Goal: Communication & Community: Answer question/provide support

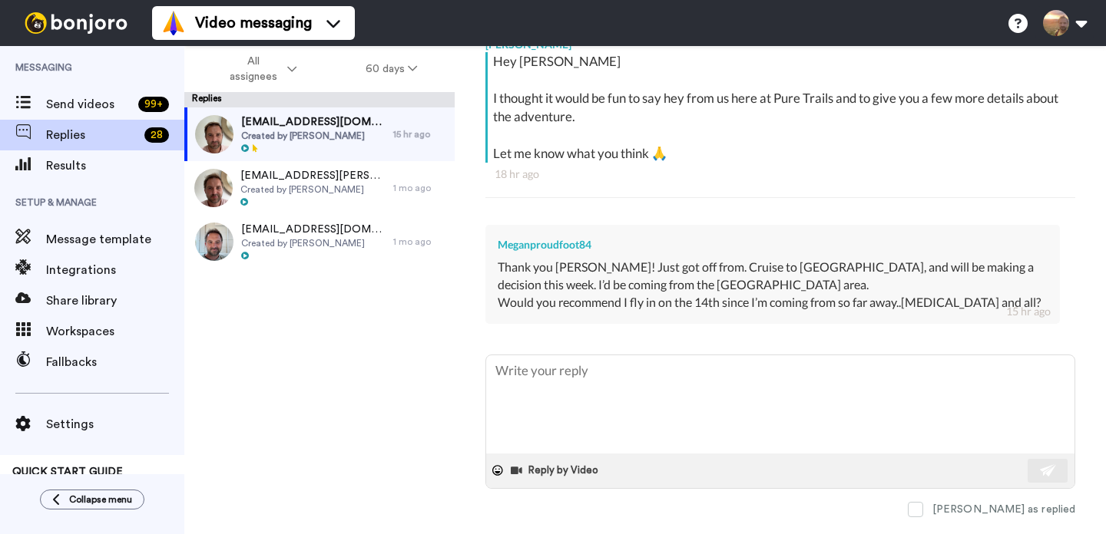
scroll to position [277, 0]
click at [718, 402] on textarea at bounding box center [780, 404] width 588 height 98
type textarea "W"
type textarea "x"
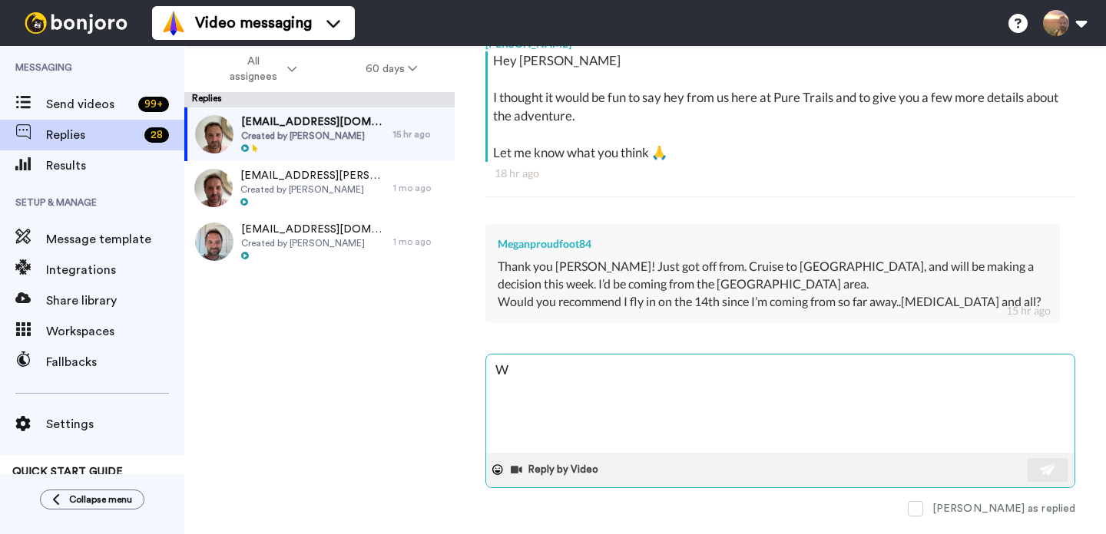
type textarea "Wo"
type textarea "x"
type textarea "Wow"
type textarea "x"
type textarea "Wow"
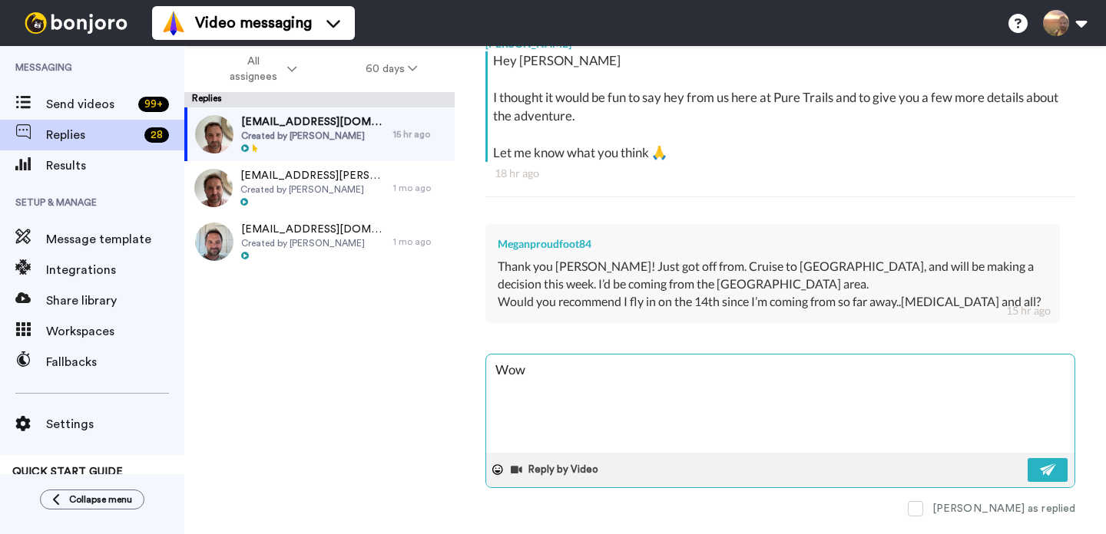
type textarea "x"
type textarea "Wow s"
type textarea "x"
type textarea "Wow so"
type textarea "x"
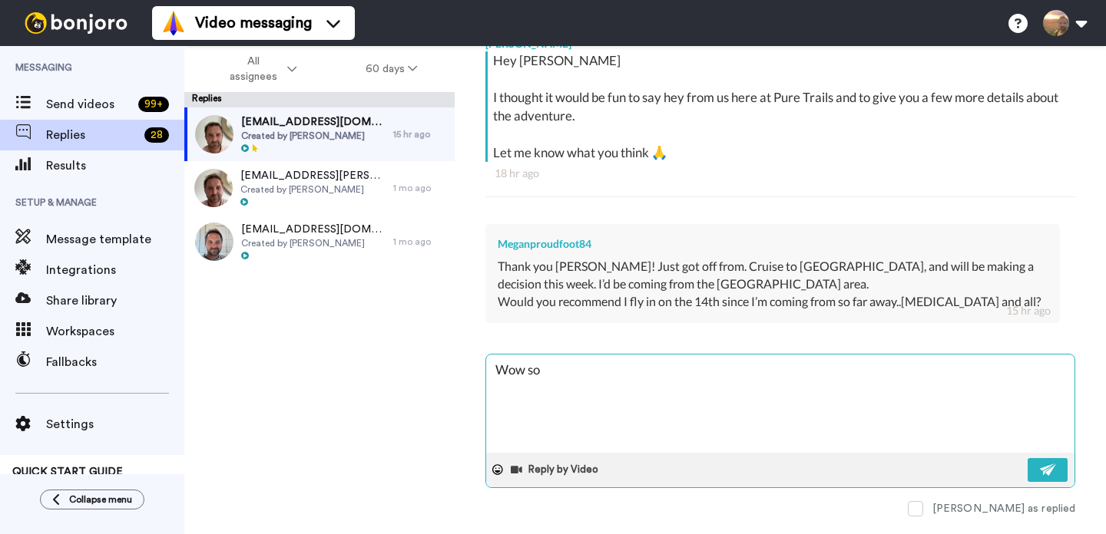
type textarea "Wow sou"
type textarea "x"
type textarea "Wow soun"
type textarea "x"
type textarea "Wow sound"
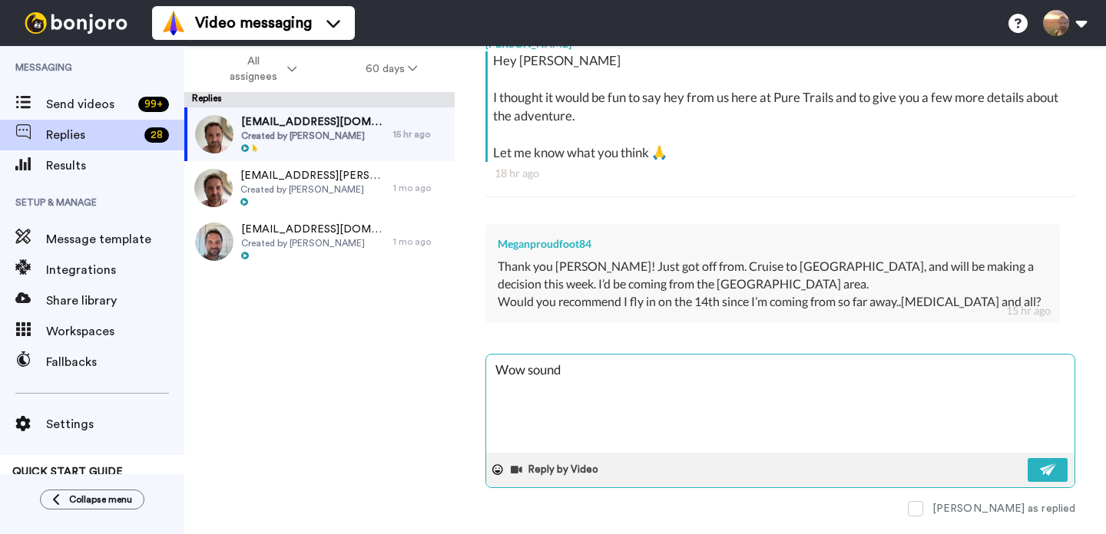
type textarea "x"
type textarea "Wow sounds"
type textarea "x"
type textarea "Wow sounds"
type textarea "x"
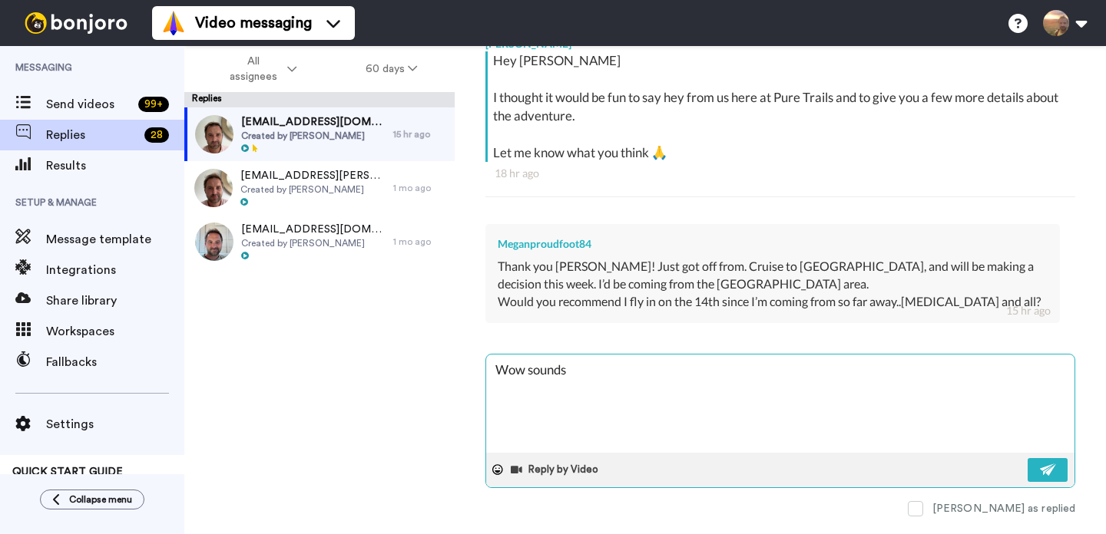
type textarea "Wow sounds a"
type textarea "x"
type textarea "Wow sounds am"
type textarea "x"
type textarea "Wow sounds ama"
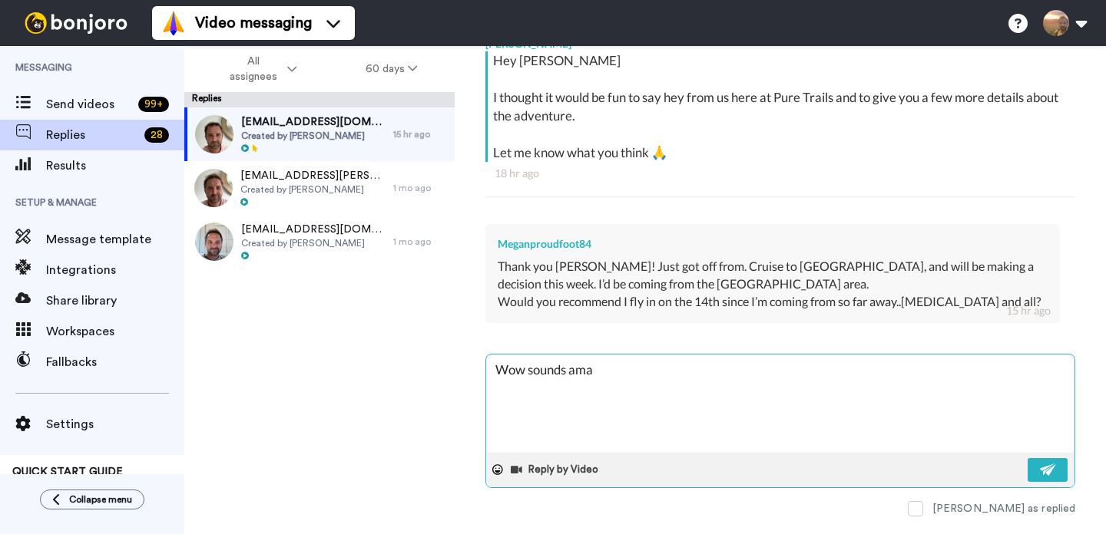
type textarea "x"
type textarea "Wow sounds amaz"
type textarea "x"
type textarea "Wow sounds amazi"
type textarea "x"
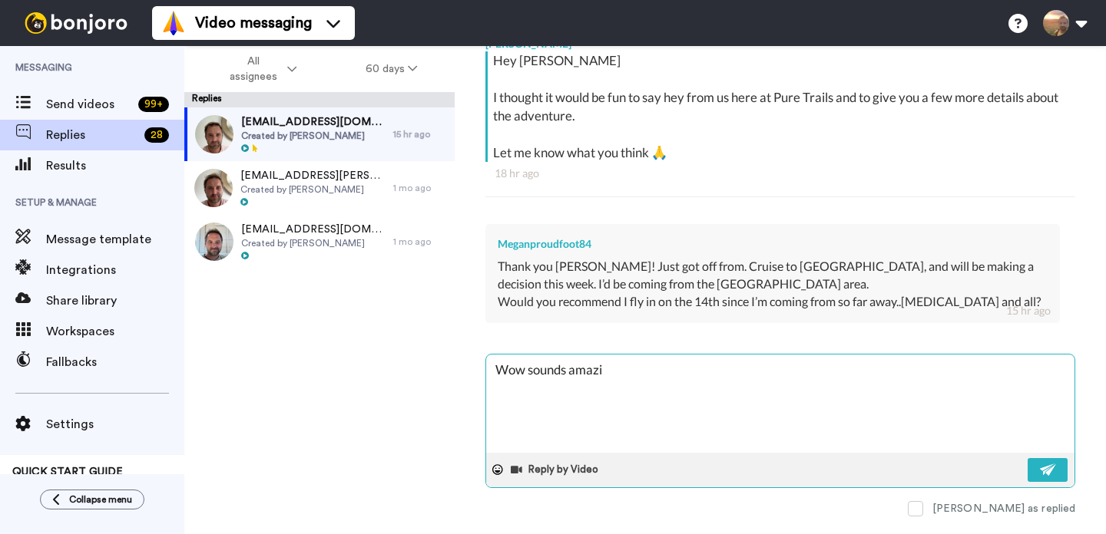
type textarea "Wow sounds amazin"
type textarea "x"
type textarea "Wow sounds amazing"
type textarea "x"
type textarea "Wow sounds amazing,"
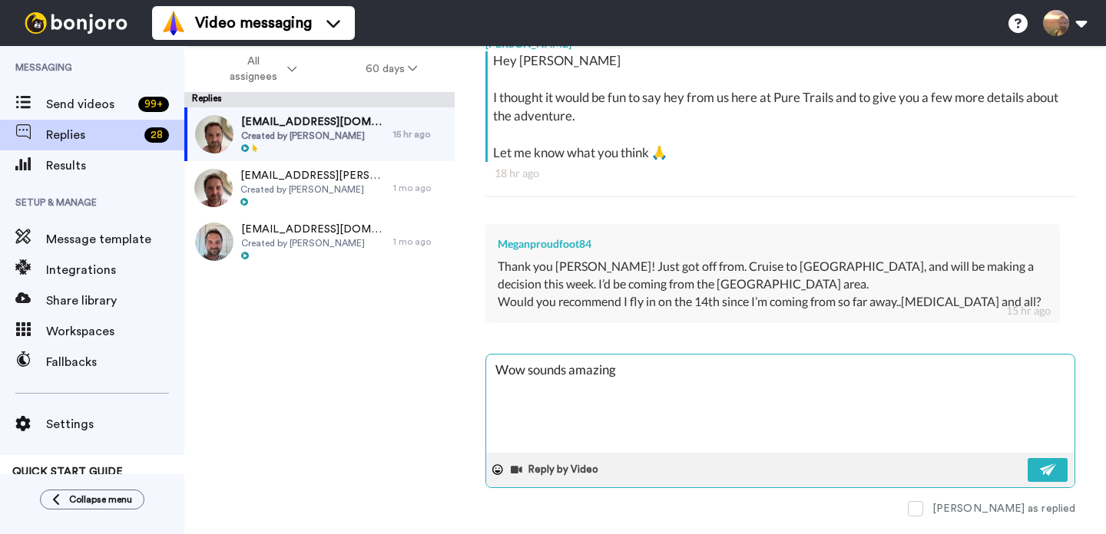
type textarea "x"
type textarea "Wow sounds amazing,"
type textarea "x"
type textarea "Wow sounds amazing, d"
type textarea "x"
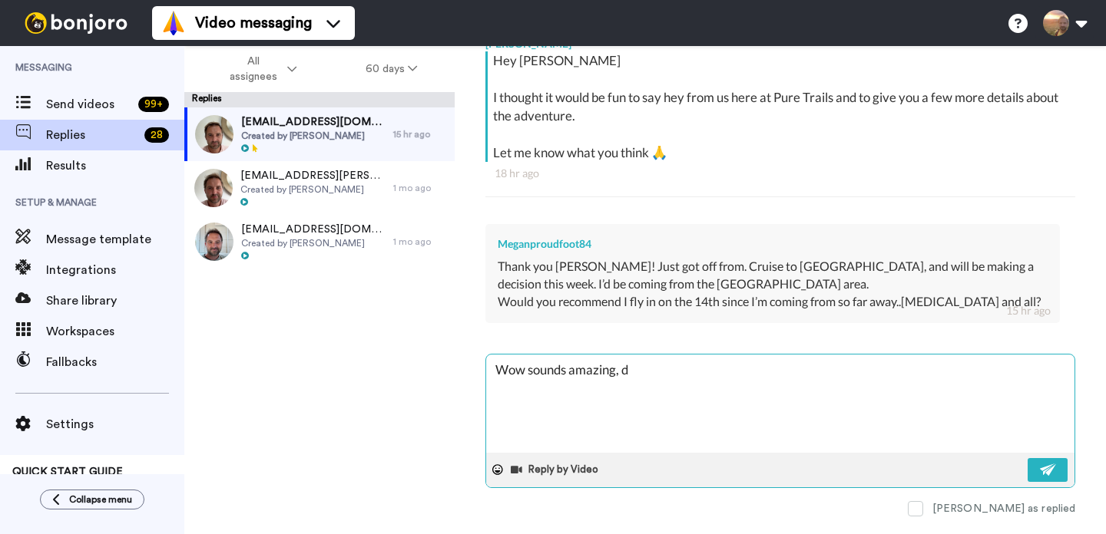
type textarea "Wow sounds amazing, di"
type textarea "x"
type textarea "Wow sounds amazing, did"
type textarea "x"
type textarea "Wow sounds amazing, did"
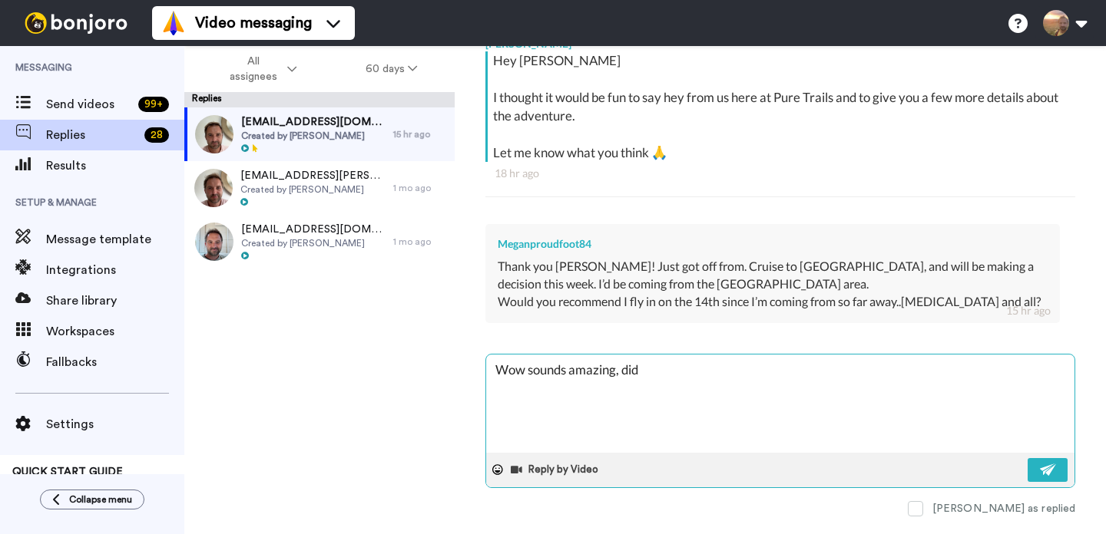
type textarea "x"
type textarea "Wow sounds amazing, did y"
type textarea "x"
type textarea "Wow sounds amazing, did yo"
type textarea "x"
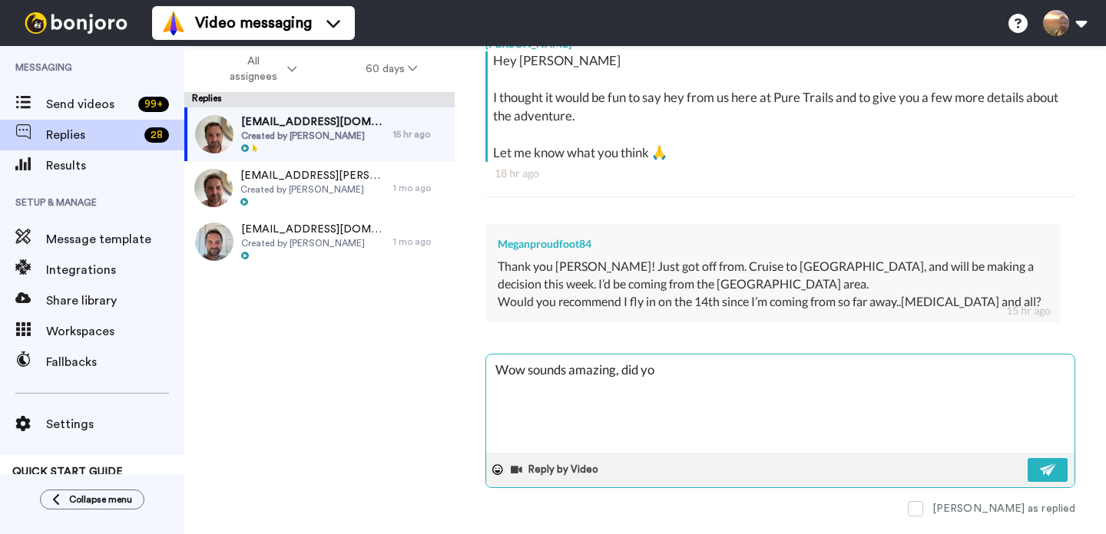
type textarea "Wow sounds amazing, did you"
type textarea "x"
type textarea "Wow sounds amazing, did you"
type textarea "x"
type textarea "Wow sounds amazing, did you h"
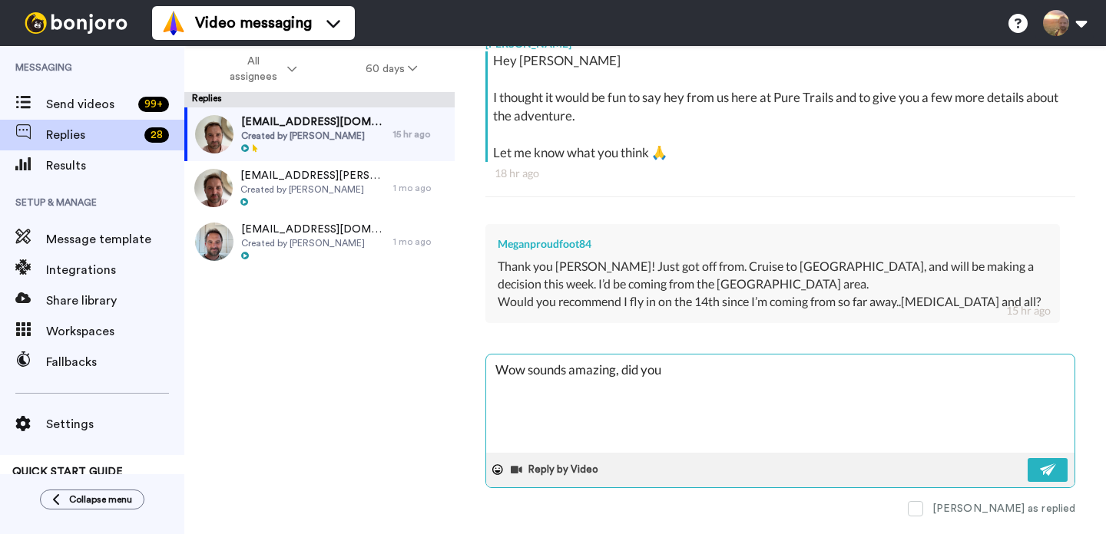
type textarea "x"
type textarea "Wow sounds amazing, did you ha"
type textarea "x"
type textarea "Wow sounds amazing, did you hav"
type textarea "x"
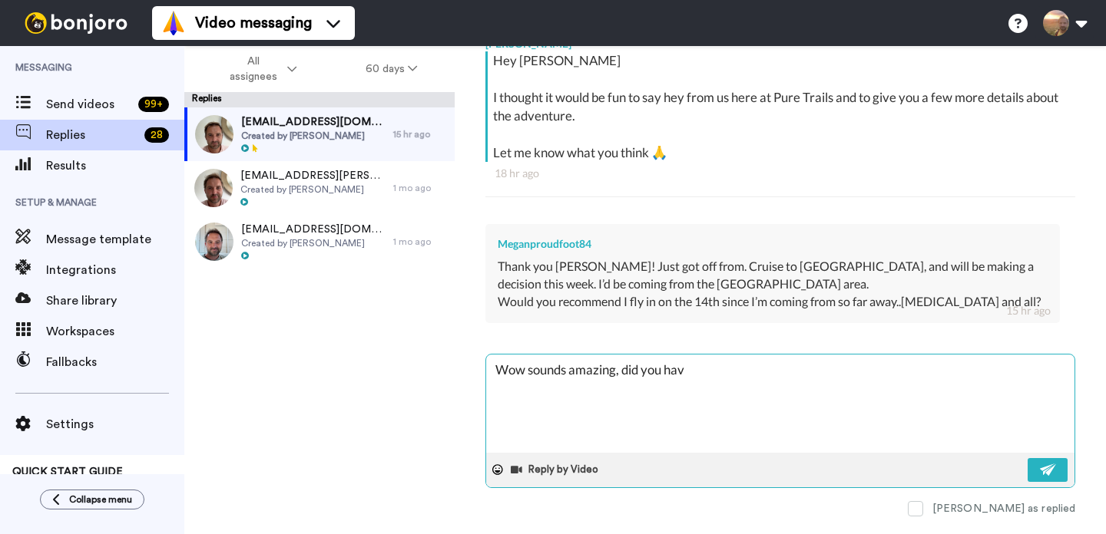
type textarea "Wow sounds amazing, did you have"
type textarea "x"
type textarea "Wow sounds amazing, did you have"
type textarea "x"
type textarea "Wow sounds amazing, did you have a"
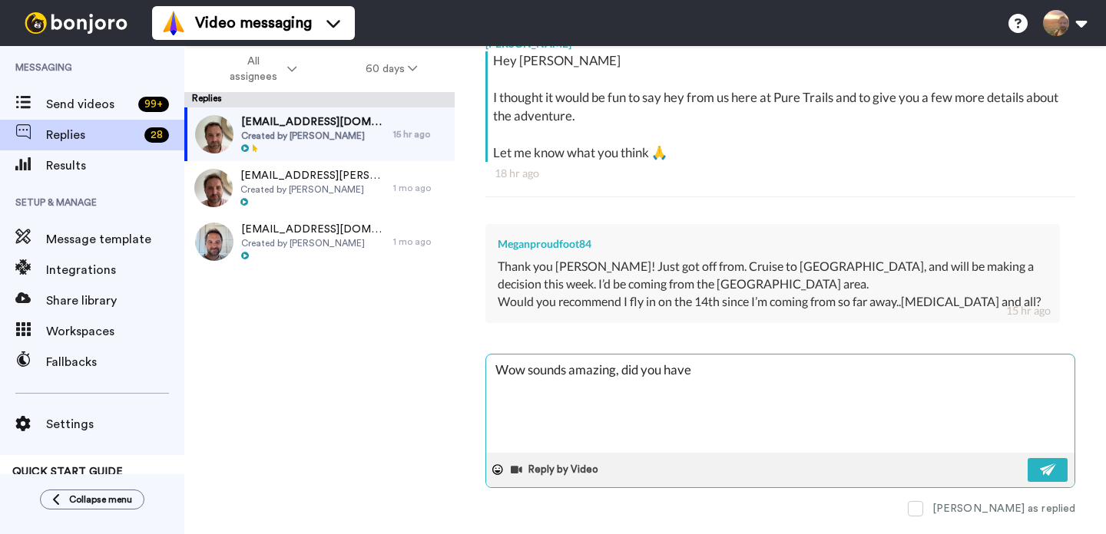
type textarea "x"
type textarea "Wow sounds amazing, did you have ag"
type textarea "x"
type textarea "Wow sounds amazing, did you have ago"
type textarea "x"
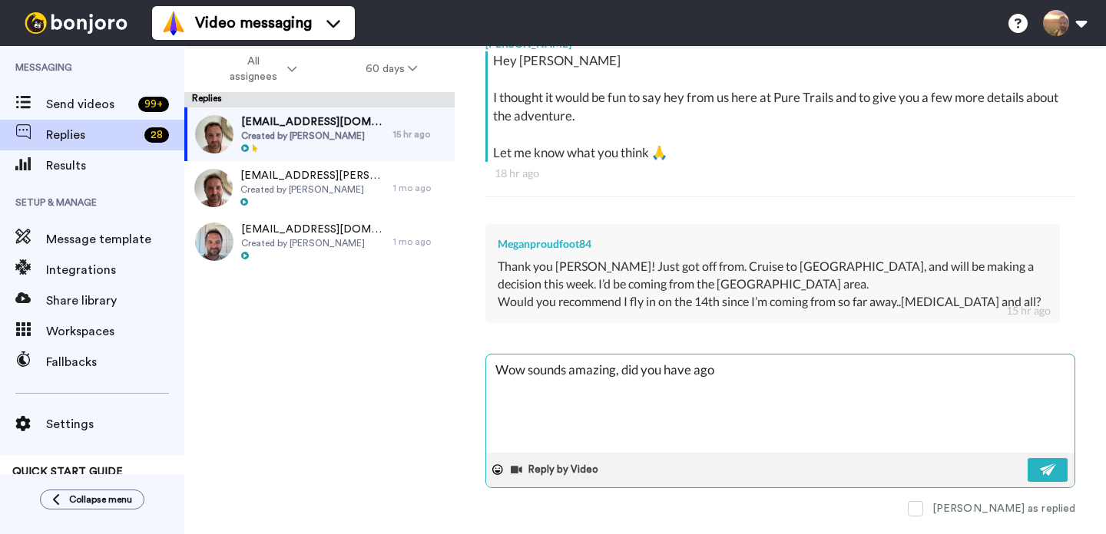
type textarea "Wow sounds amazing, did you have ag"
type textarea "x"
type textarea "Wow sounds amazing, did you have a"
type textarea "x"
type textarea "Wow sounds amazing, did you have a"
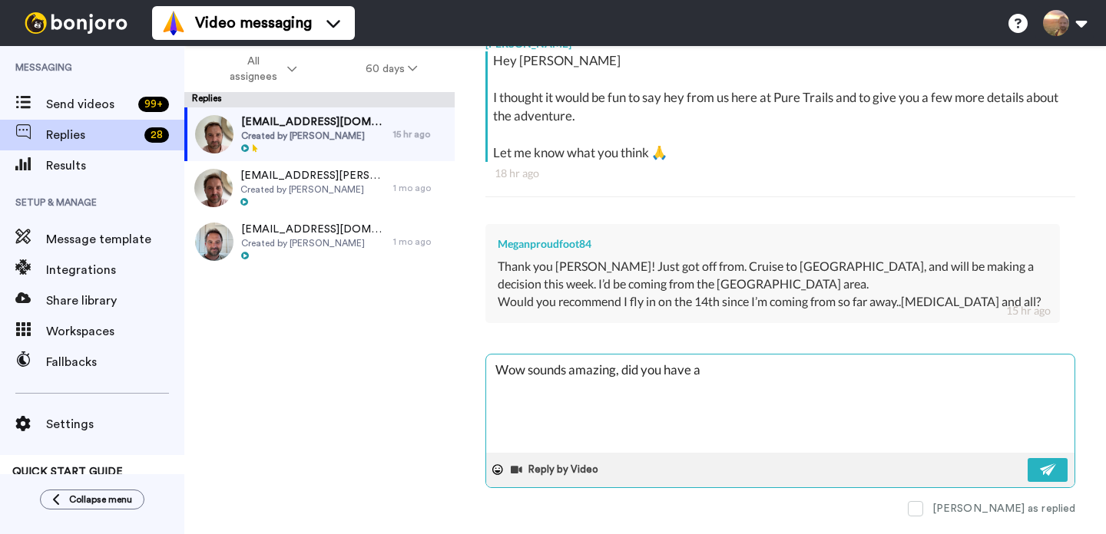
type textarea "x"
type textarea "Wow sounds amazing, did you have a g"
type textarea "x"
type textarea "Wow sounds amazing, did you have a go"
type textarea "x"
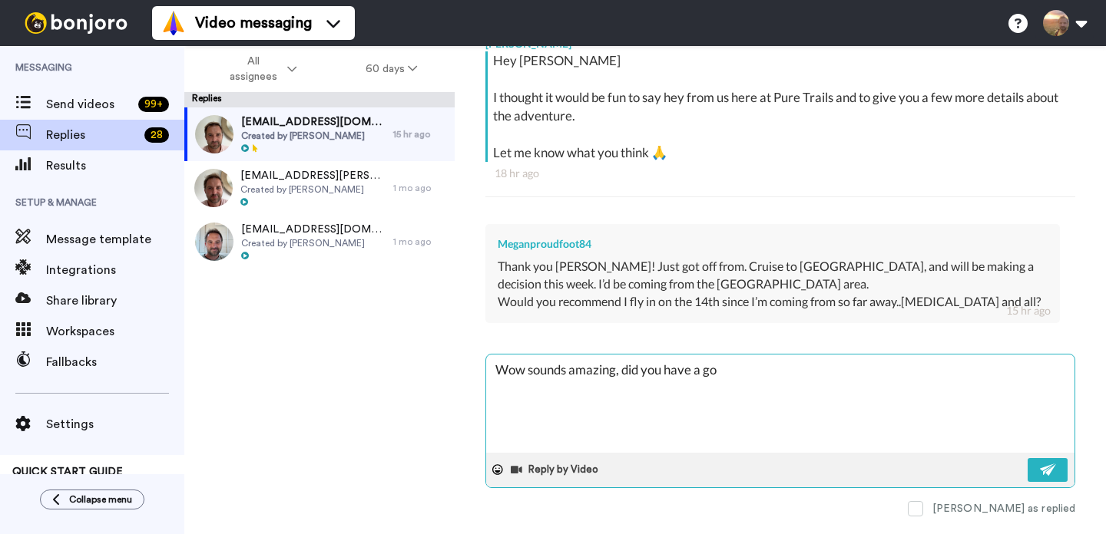
type textarea "Wow sounds amazing, did you have a goo"
type textarea "x"
type textarea "Wow sounds amazing, did you have a good"
type textarea "x"
type textarea "Wow sounds amazing, did you have a good"
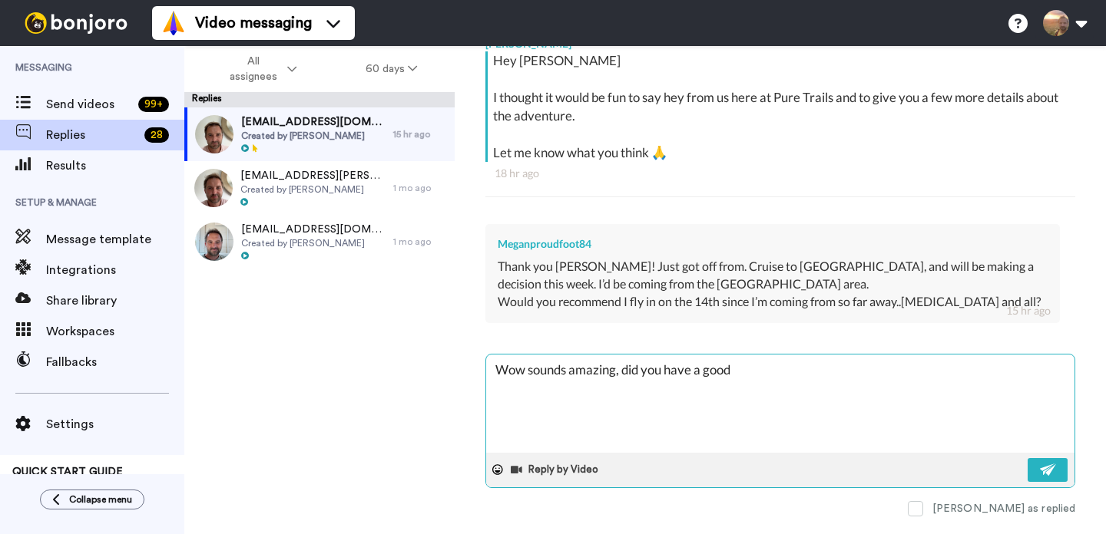
type textarea "x"
type textarea "Wow sounds amazing, did you have a good t"
type textarea "x"
type textarea "Wow sounds amazing, did you have a good ti"
type textarea "x"
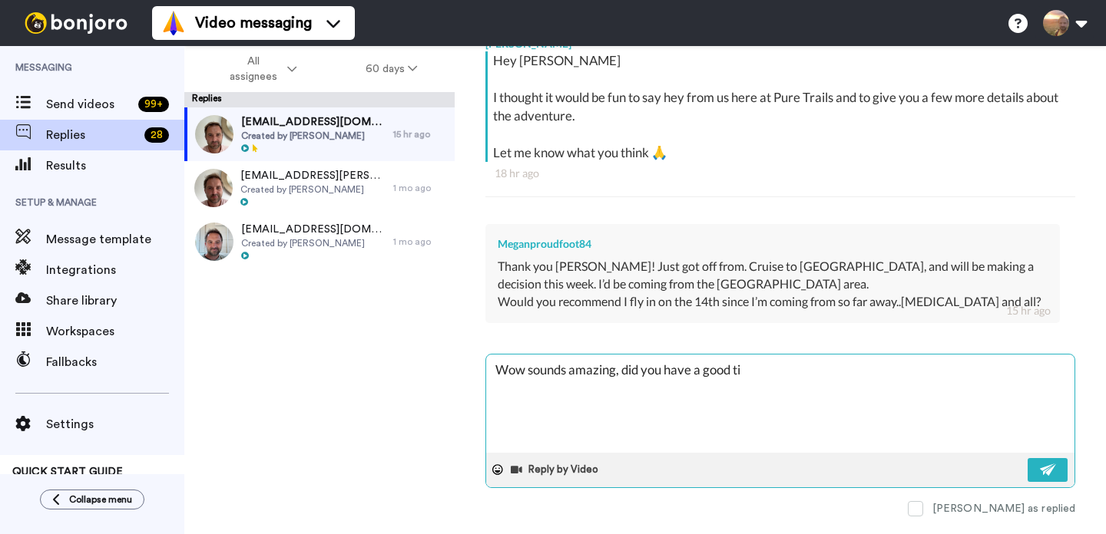
type textarea "Wow sounds amazing, did you have a good [PERSON_NAME]"
type textarea "x"
type textarea "Wow sounds amazing, did you have a good time"
type textarea "x"
type textarea "Wow sounds amazing, did you have a good time"
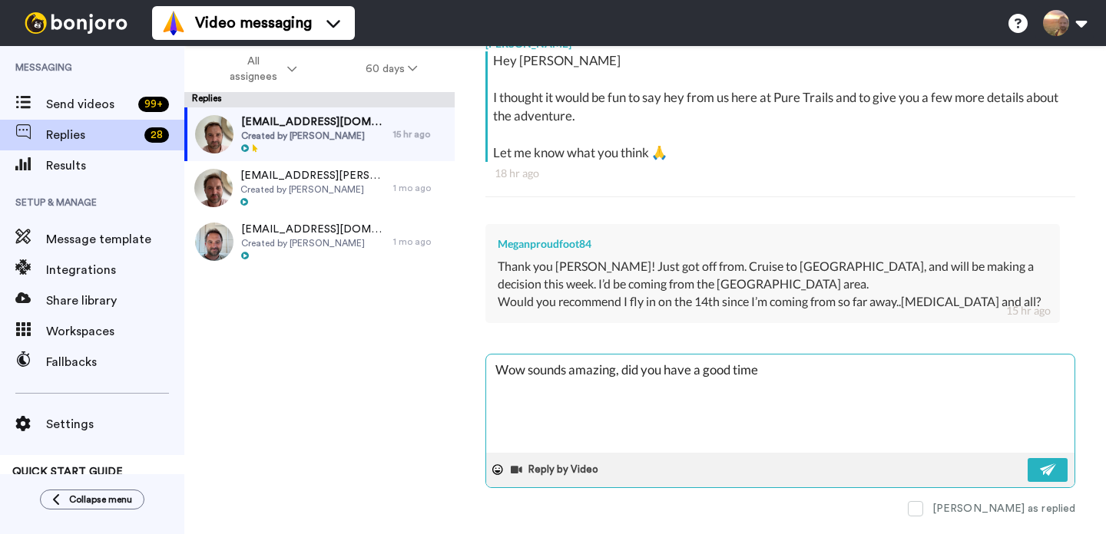
type textarea "x"
type textarea "Wow sounds amazing, did you have a good time o"
type textarea "x"
type textarea "Wow sounds amazing, did you have a good time on"
type textarea "x"
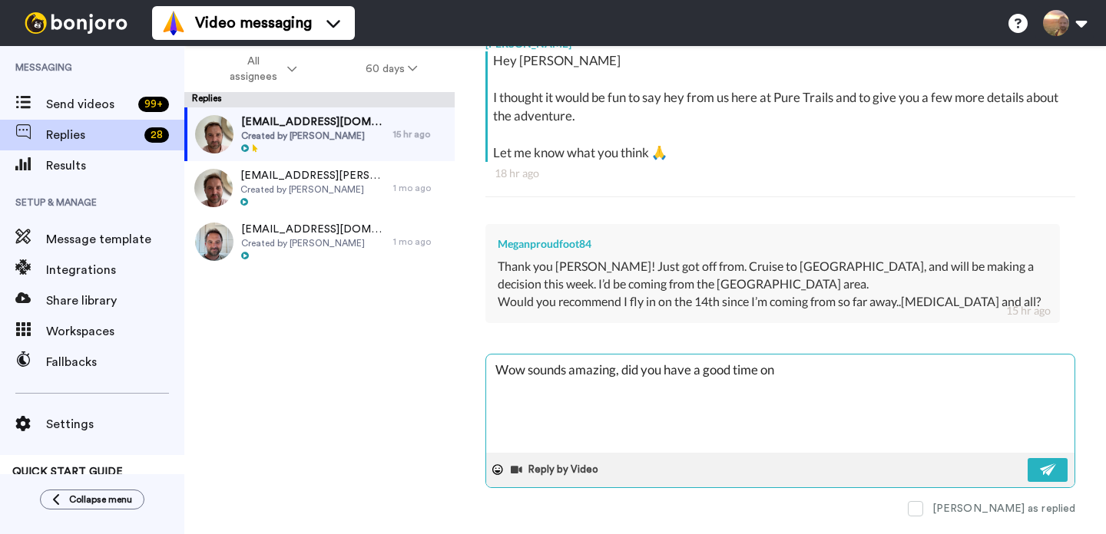
type textarea "Wow sounds amazing, did you have a good time on"
type textarea "x"
type textarea "Wow sounds amazing, did you have a good time on t"
type textarea "x"
type textarea "Wow sounds amazing, did you have a good time on th"
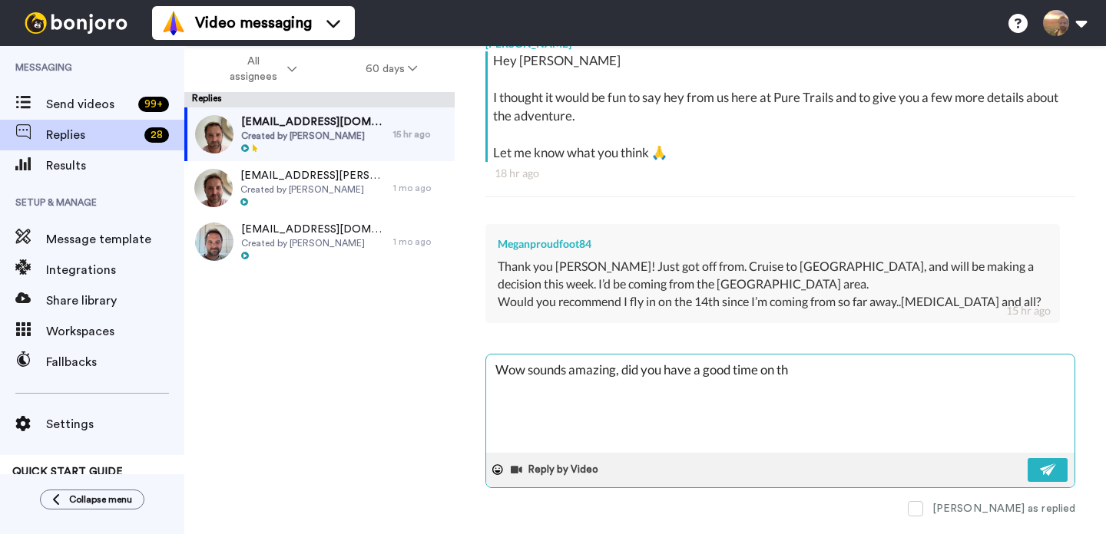
type textarea "x"
type textarea "Wow sounds amazing, did you have a good time on the"
type textarea "x"
type textarea "Wow sounds amazing, did you have a good time on the"
type textarea "x"
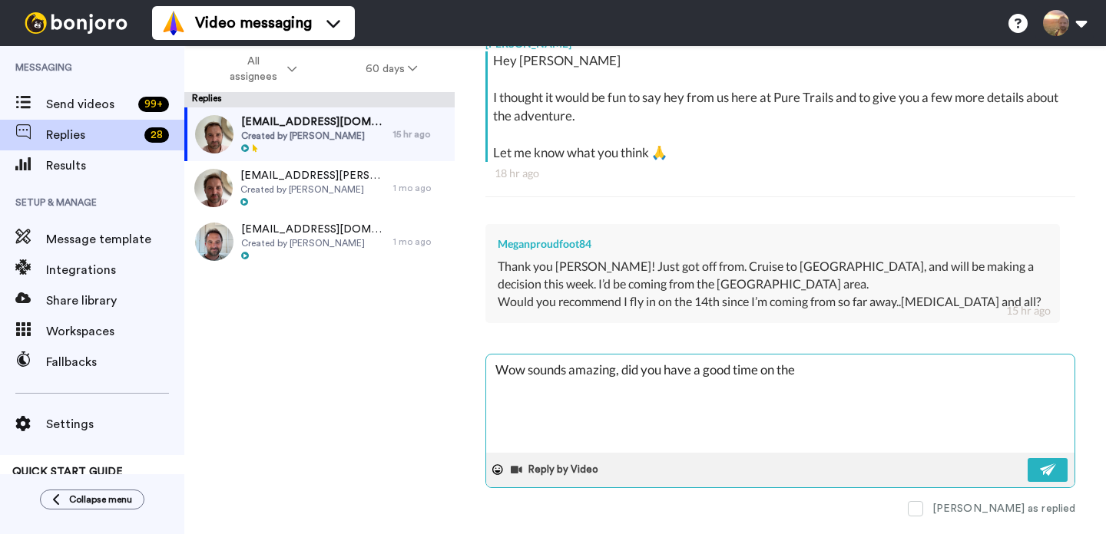
type textarea "Wow sounds amazing, did you have a good time on the c"
type textarea "x"
type textarea "Wow sounds amazing, did you have a good time on the cr"
type textarea "x"
type textarea "Wow sounds amazing, did you have a good time on the cru"
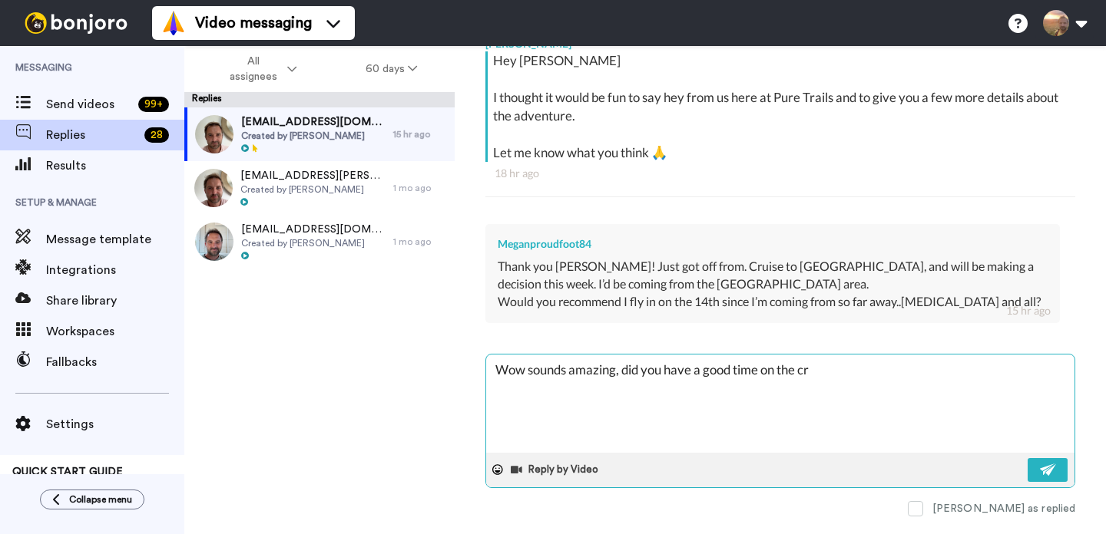
type textarea "x"
type textarea "Wow sounds amazing, did you have a good time on the crui"
type textarea "x"
type textarea "Wow sounds amazing, did you have a good time on the cruis"
type textarea "x"
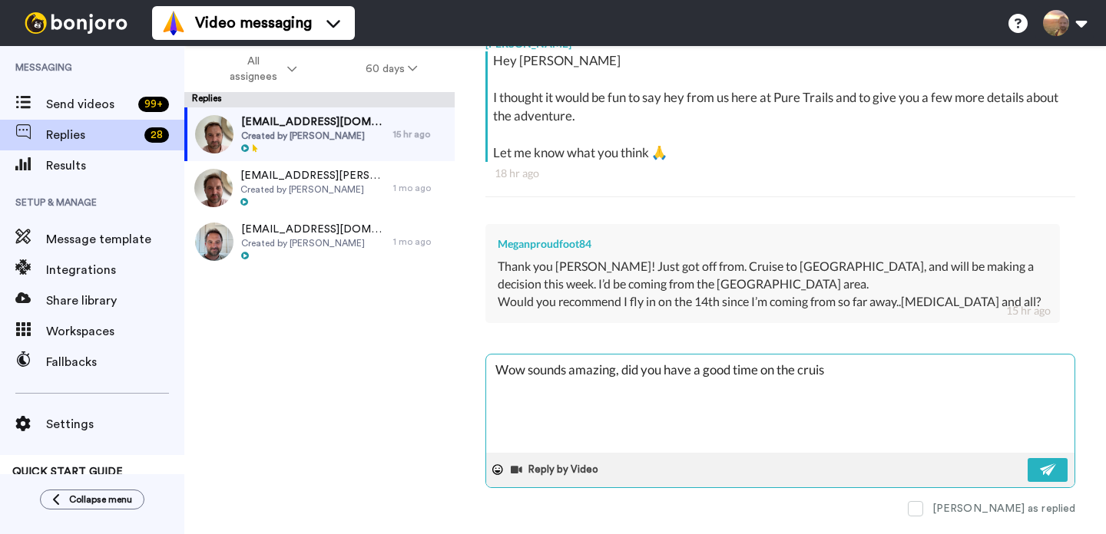
type textarea "Wow sounds amazing, did you have a good time on the cruise"
type textarea "x"
type textarea "Wow sounds amazing, did you have a good time on the cruise?"
type textarea "x"
type textarea "Wow sounds amazing, did you have a good time on the cruise?"
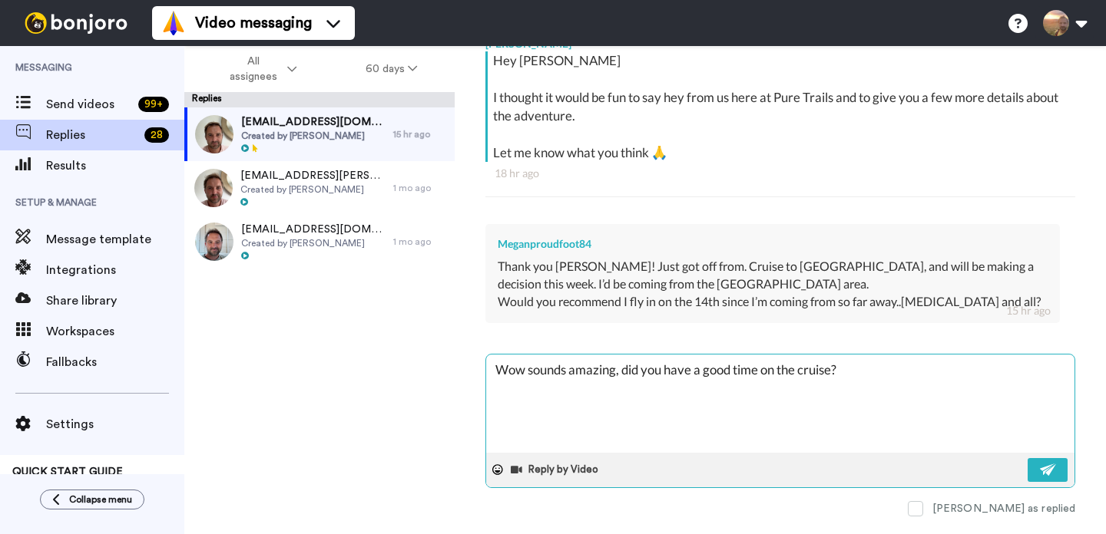
type textarea "x"
type textarea "Wow sounds amazing, did you have a good time on the cruise?"
type textarea "x"
type textarea "Wow sounds amazing, did you have a good time on the cruise?"
type textarea "x"
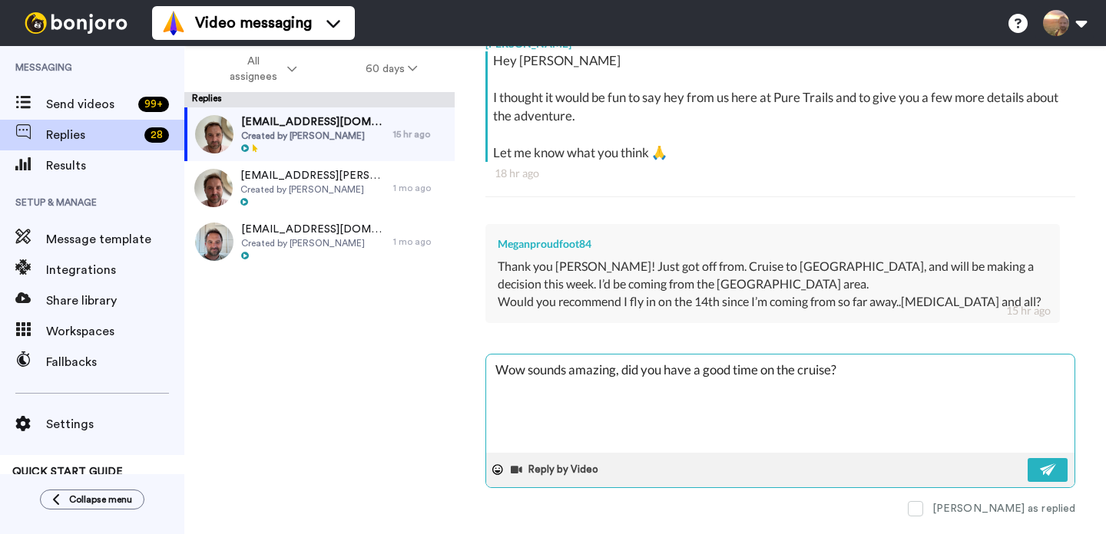
type textarea "Wow sounds amazing, did you have a good time on the cruise? W"
type textarea "x"
type textarea "Wow sounds amazing, did you have a good time on the cruise? We"
type textarea "x"
type textarea "Wow sounds amazing, did you have a good time on the cruise? We'"
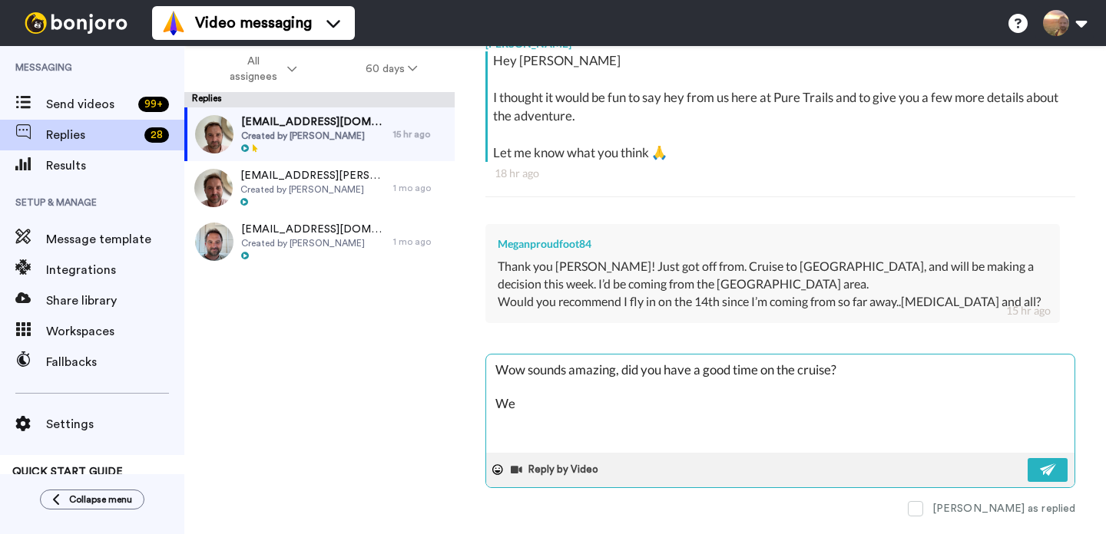
type textarea "x"
type textarea "Wow sounds amazing, did you have a good time on the cruise? We'v"
type textarea "x"
type textarea "Wow sounds amazing, did you have a good time on the cruise? We've"
type textarea "x"
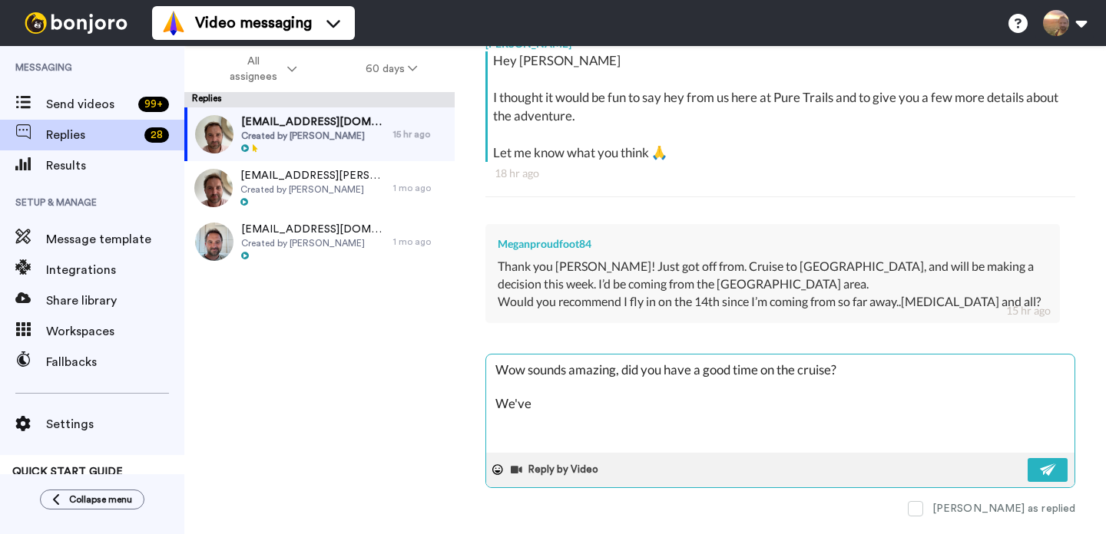
type textarea "Wow sounds amazing, did you have a good time on the cruise? We've"
type textarea "x"
type textarea "Wow sounds amazing, did you have a good time on the cruise? We've h"
type textarea "x"
type textarea "Wow sounds amazing, did you have a good time on the cruise? We've ha"
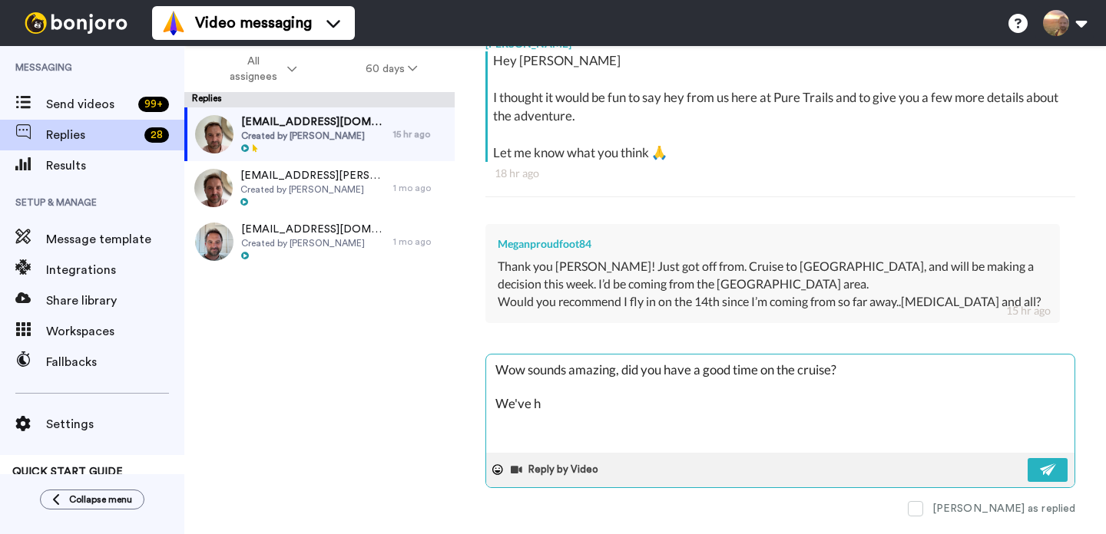
type textarea "x"
type textarea "Wow sounds amazing, did you have a good time on the cruise? We've had"
type textarea "x"
type textarea "Wow sounds amazing, did you have a good time on the cruise? We've had"
type textarea "x"
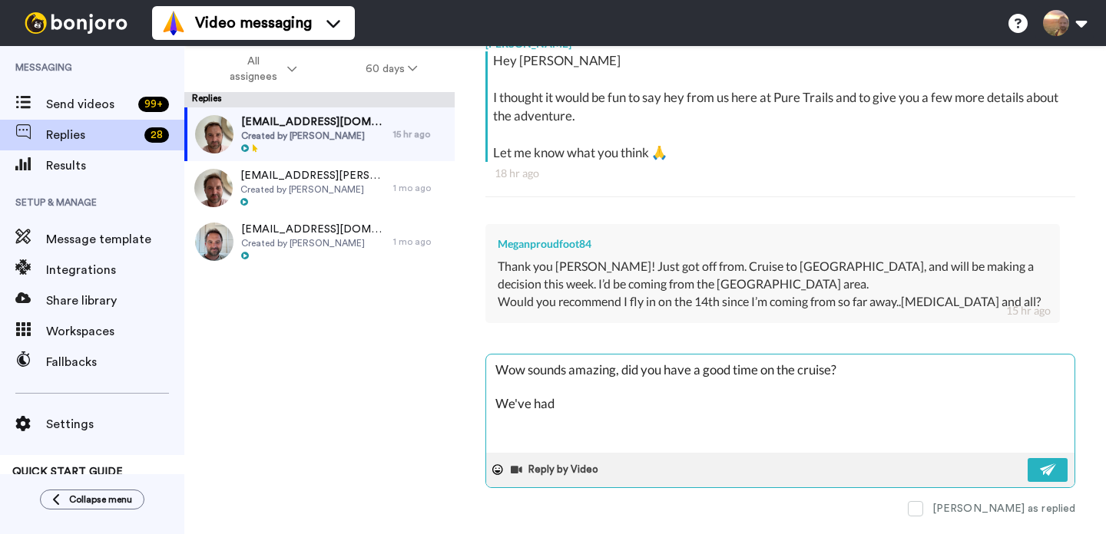
type textarea "Wow sounds amazing, did you have a good time on the cruise? We've had s"
type textarea "x"
type textarea "Wow sounds amazing, did you have a good time on the cruise? We've had so"
type textarea "x"
type textarea "Wow sounds amazing, did you have a good time on the cruise? We've had som"
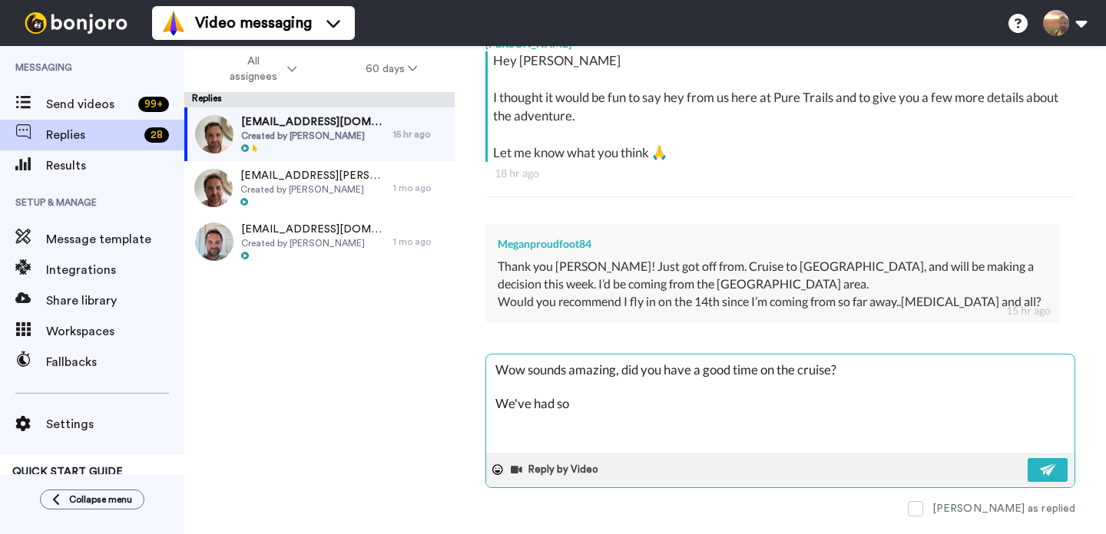
type textarea "x"
type textarea "Wow sounds amazing, did you have a good time on the cruise? We've had some"
type textarea "x"
type textarea "Wow sounds amazing, did you have a good time on the cruise? We've had some"
type textarea "x"
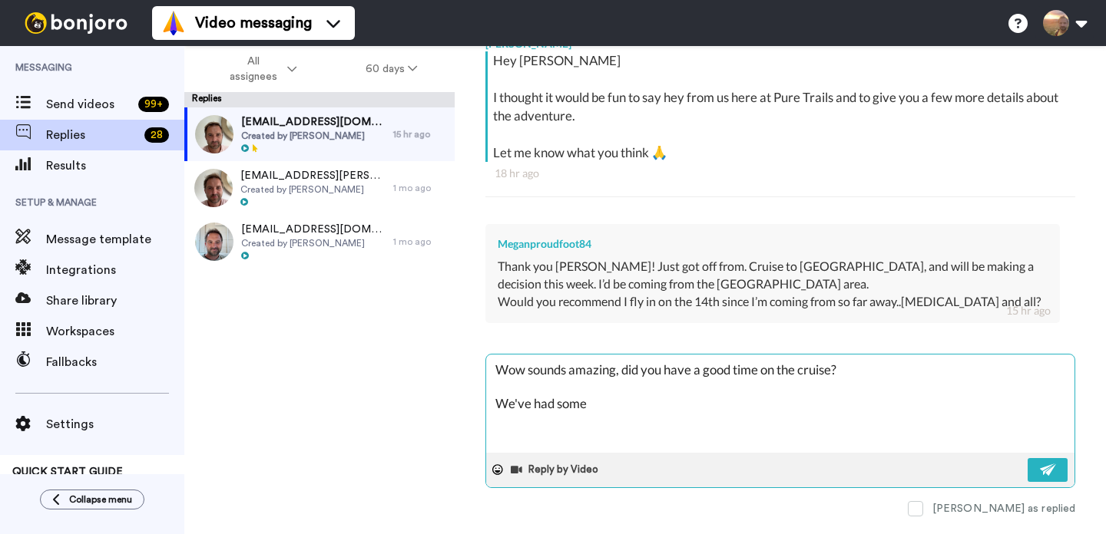
type textarea "Wow sounds amazing, did you have a good time on the cruise? We've had some f"
type textarea "x"
type textarea "Wow sounds amazing, did you have a good time on the cruise? We've had some fo"
type textarea "x"
type textarea "Wow sounds amazing, did you have a good time on the cruise? We've had some fol"
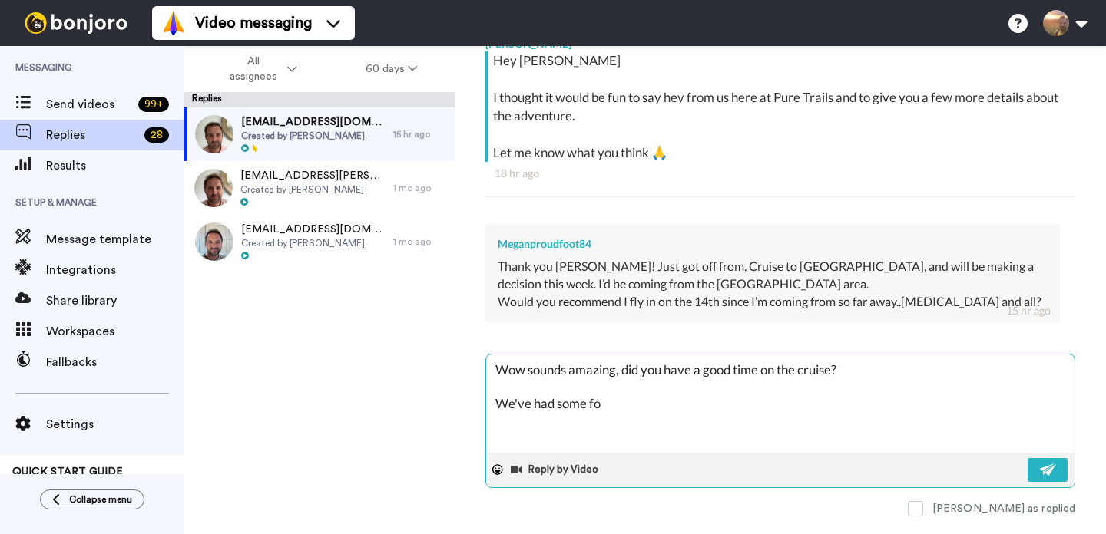
type textarea "x"
type textarea "Wow sounds amazing, did you have a good time on the cruise? We've had some folk"
type textarea "x"
type textarea "Wow sounds amazing, did you have a good time on the cruise? We've had some folk"
type textarea "x"
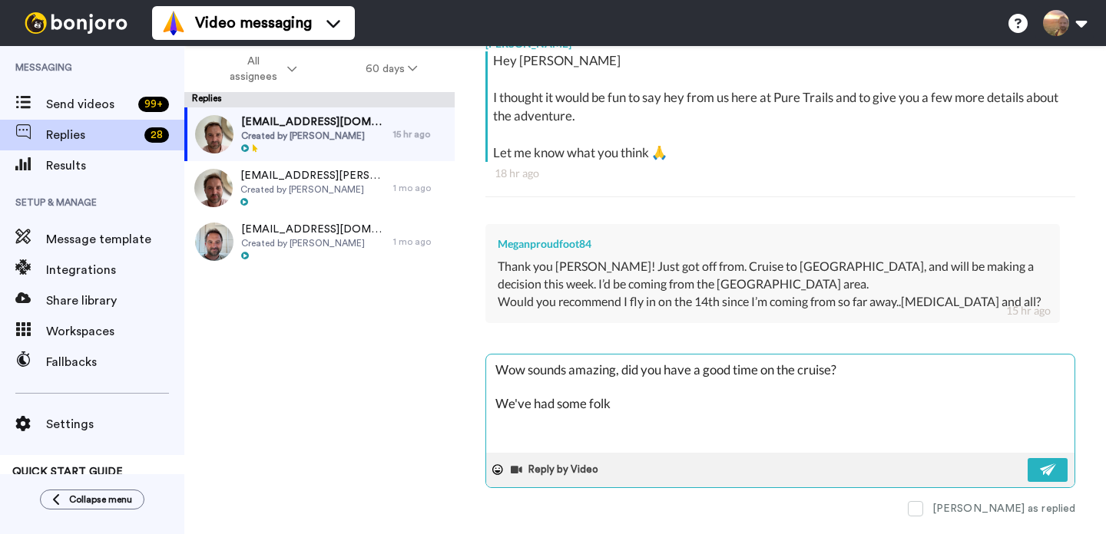
type textarea "Wow sounds amazing, did you have a good time on the cruise? We've had some folk…"
type textarea "x"
type textarea "Wow sounds amazing, did you have a good time on the cruise? We've had some folk"
type textarea "x"
type textarea "Wow sounds amazing, did you have a good time on the cruise? We've had some folk…"
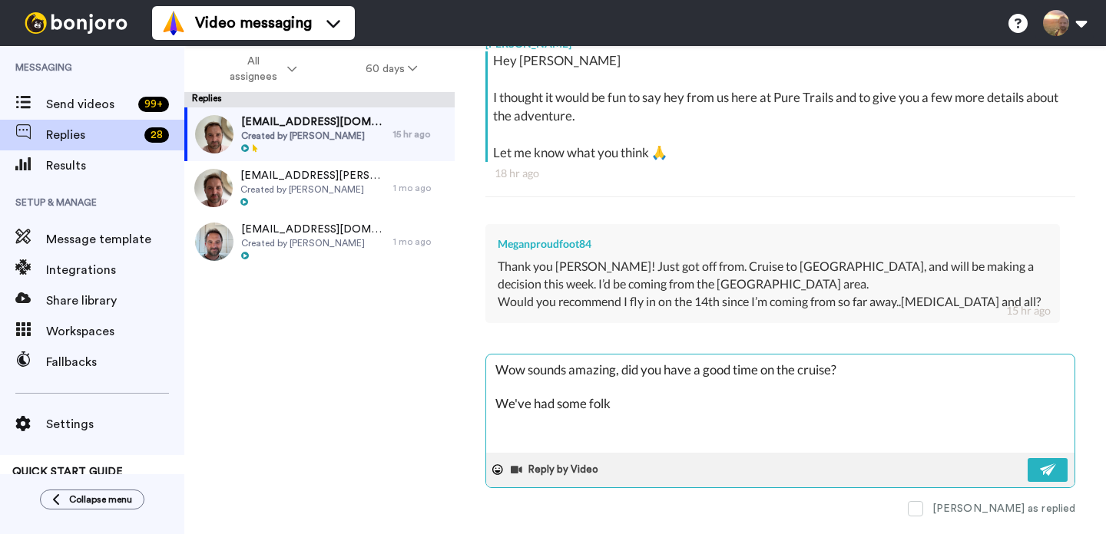
type textarea "x"
type textarea "Wow sounds amazing, did you have a good time on the cruise? We've had some folk…"
type textarea "x"
type textarea "Wow sounds amazing, did you have a good time on the cruise? We've had some folk…"
type textarea "x"
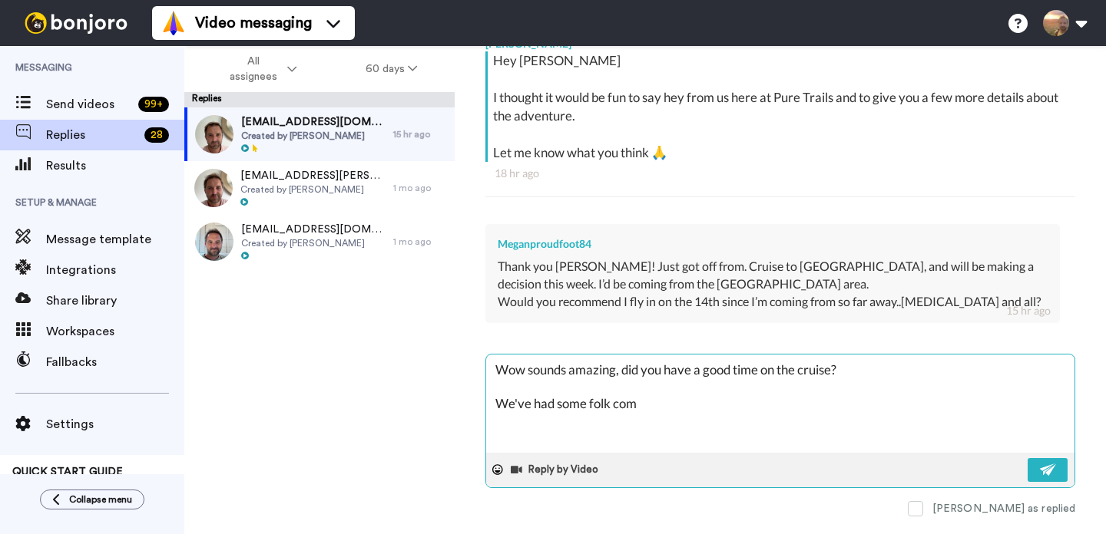
type textarea "Wow sounds amazing, did you have a good time on the cruise? We've had some folk…"
type textarea "x"
type textarea "Wow sounds amazing, did you have a good time on the cruise? We've had some folk…"
type textarea "x"
type textarea "Wow sounds amazing, did you have a good time on the cruise? We've had some folk…"
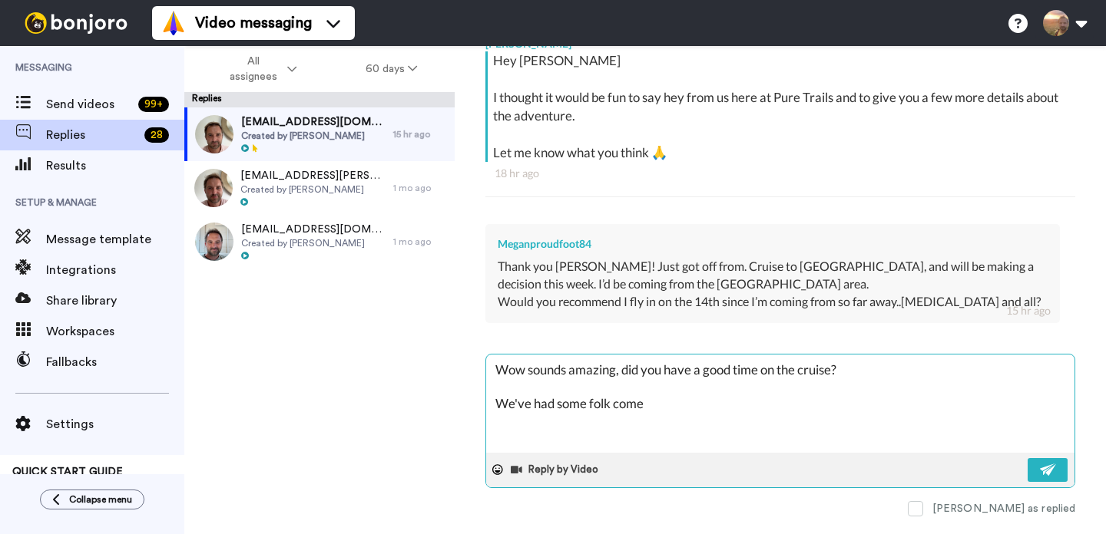
type textarea "x"
type textarea "Wow sounds amazing, did you have a good time on the cruise? We've had some folk…"
type textarea "x"
type textarea "Wow sounds amazing, did you have a good time on the cruise? We've had some folk…"
type textarea "x"
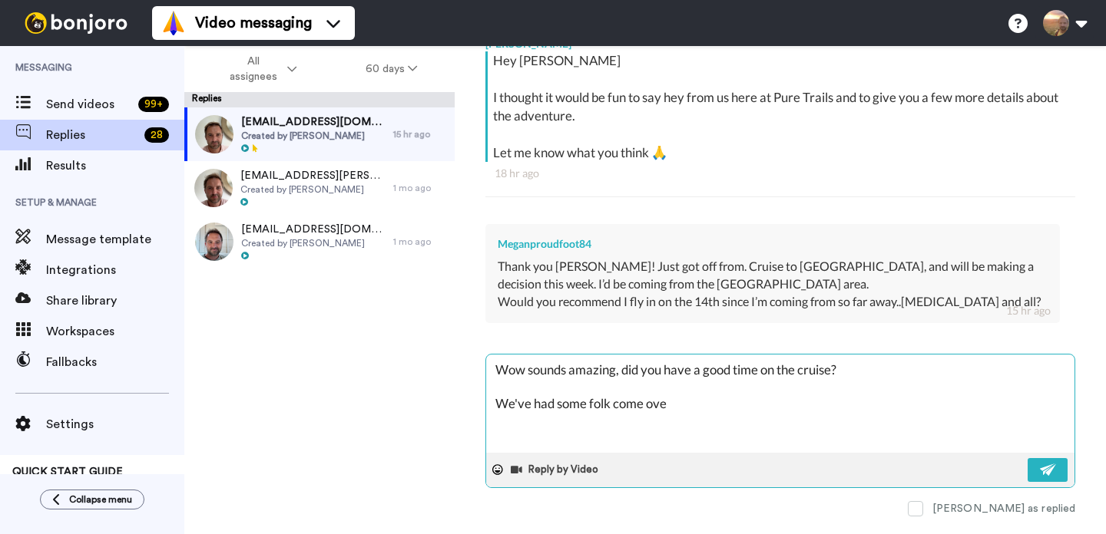
type textarea "Wow sounds amazing, did you have a good time on the cruise? We've had some folk…"
type textarea "x"
type textarea "Wow sounds amazing, did you have a good time on the cruise? We've had some folk…"
type textarea "x"
type textarea "Wow sounds amazing, did you have a good time on the cruise? We've had some folk…"
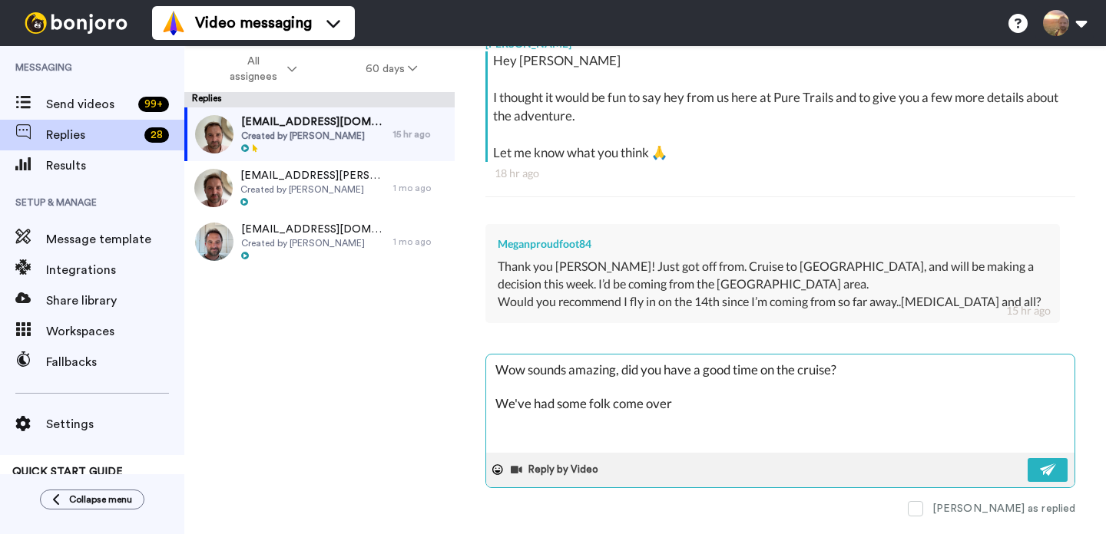
type textarea "x"
type textarea "Wow sounds amazing, did you have a good time on the cruise? We've had some folk…"
type textarea "x"
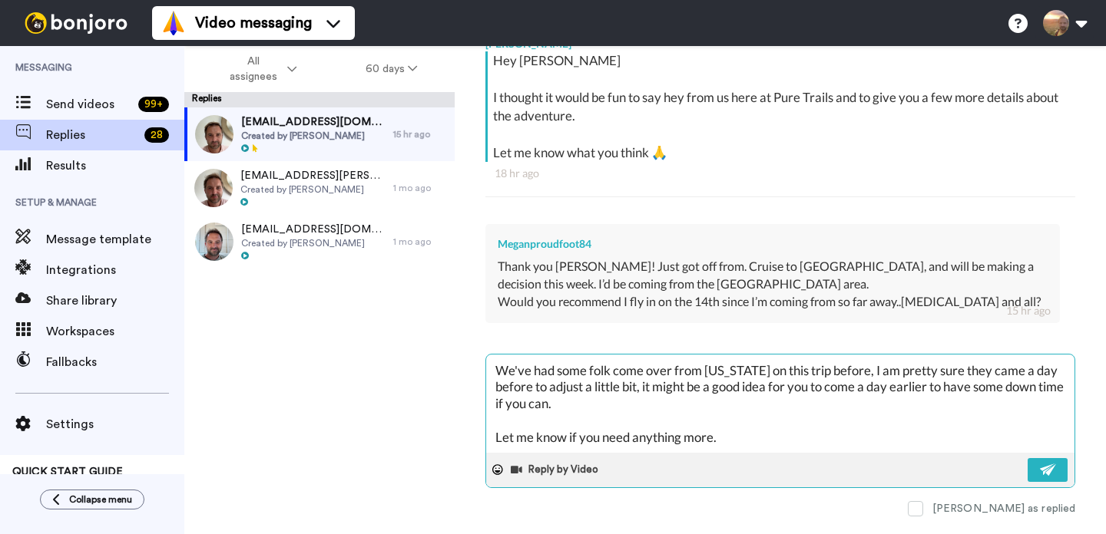
scroll to position [58, 0]
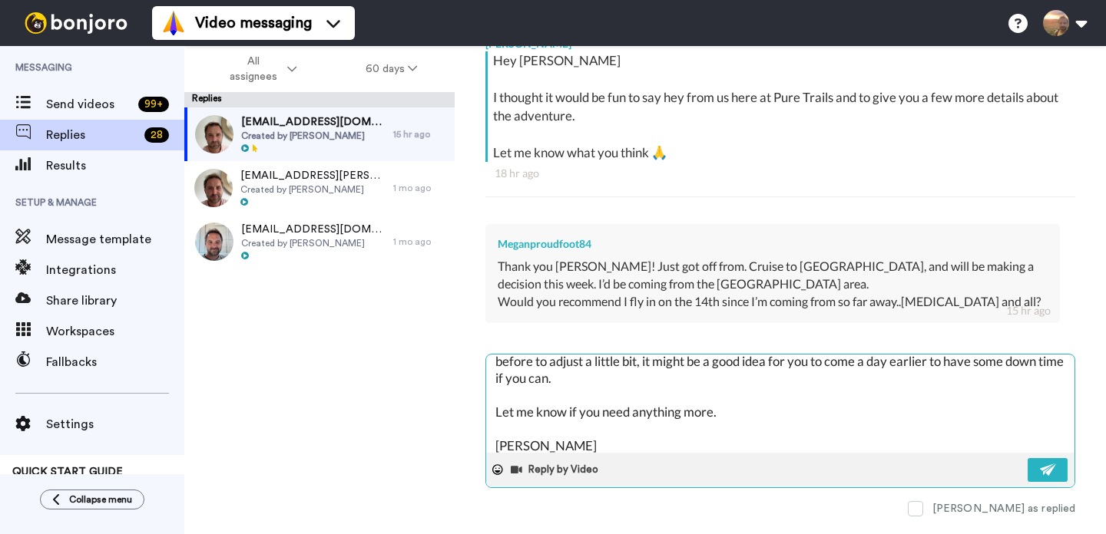
click at [753, 417] on textarea "Wow sounds amazing, did you have a good time on the cruise? We've had some folk…" at bounding box center [780, 404] width 588 height 98
click at [1040, 474] on img at bounding box center [1048, 470] width 17 height 12
